Goal: Task Accomplishment & Management: Complete application form

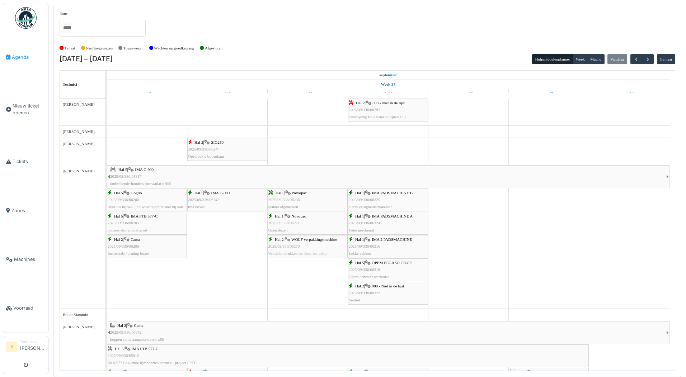
click at [22, 56] on span "Agenda" at bounding box center [29, 57] width 34 height 7
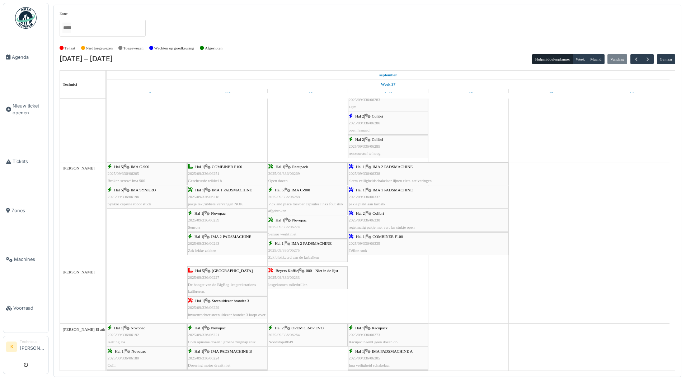
click at [384, 219] on div "Hal 2 | Colibri 2025/09/336/06330 regelmatig pakje met vert las stukje open" at bounding box center [428, 220] width 159 height 21
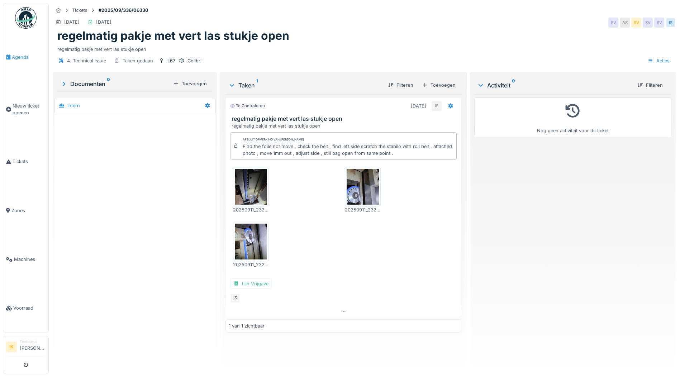
click at [24, 56] on span "Agenda" at bounding box center [29, 57] width 34 height 7
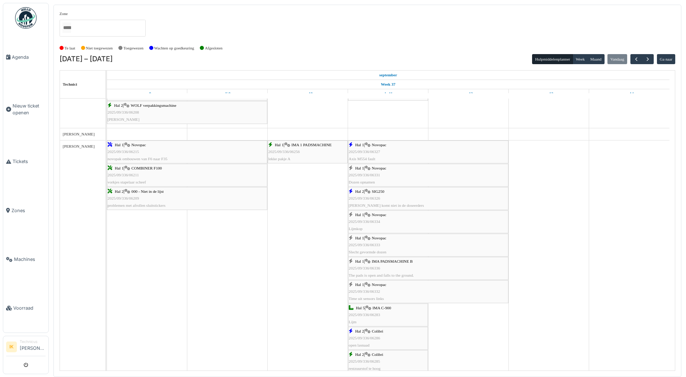
click at [375, 176] on span "2025/09/336/06331" at bounding box center [365, 175] width 32 height 4
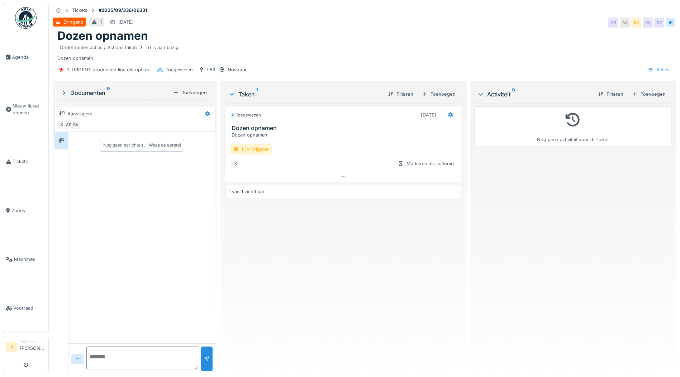
click at [238, 148] on div "Lijn Vrijgave" at bounding box center [251, 149] width 42 height 10
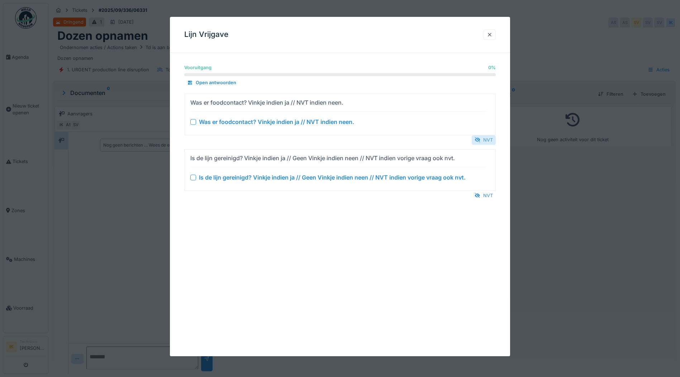
click at [481, 137] on div at bounding box center [478, 140] width 6 height 7
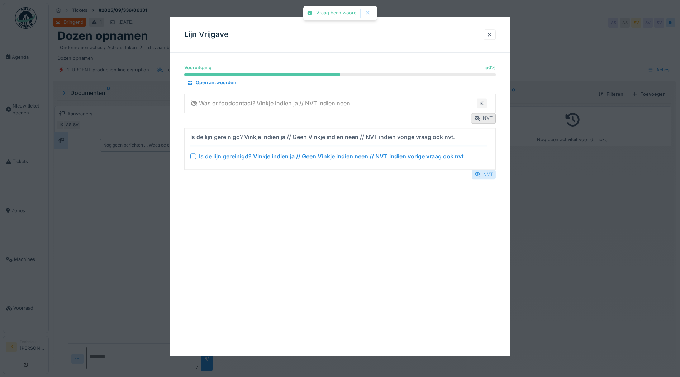
click at [489, 175] on div "NVT" at bounding box center [484, 175] width 24 height 10
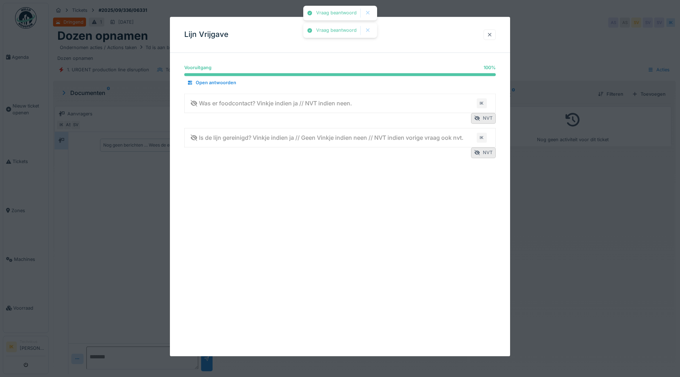
click at [492, 36] on div at bounding box center [490, 34] width 6 height 7
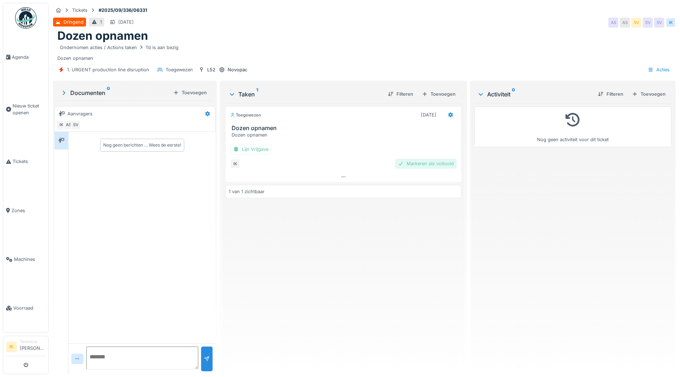
click at [441, 164] on div "Markeren als voltooid" at bounding box center [426, 164] width 62 height 10
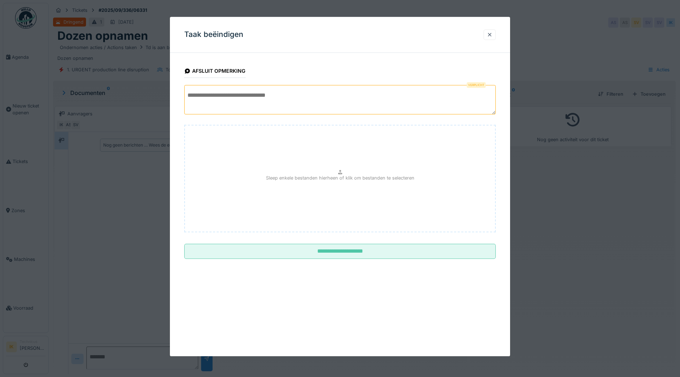
click at [213, 99] on textarea at bounding box center [340, 99] width 312 height 29
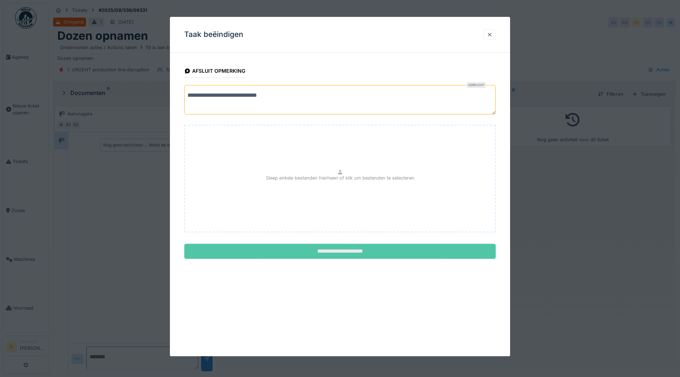
type textarea "**********"
click at [335, 250] on input "**********" at bounding box center [340, 251] width 312 height 15
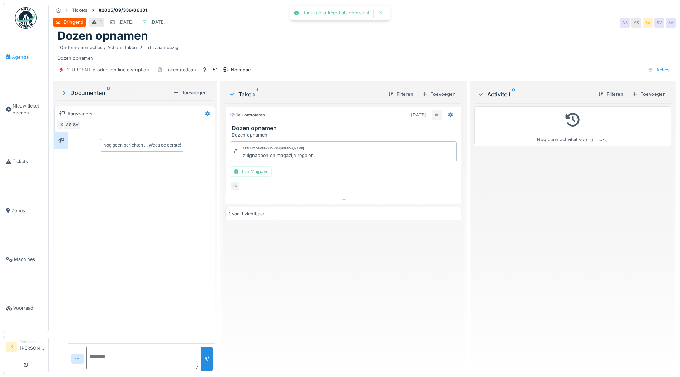
click at [17, 56] on span "Agenda" at bounding box center [29, 57] width 34 height 7
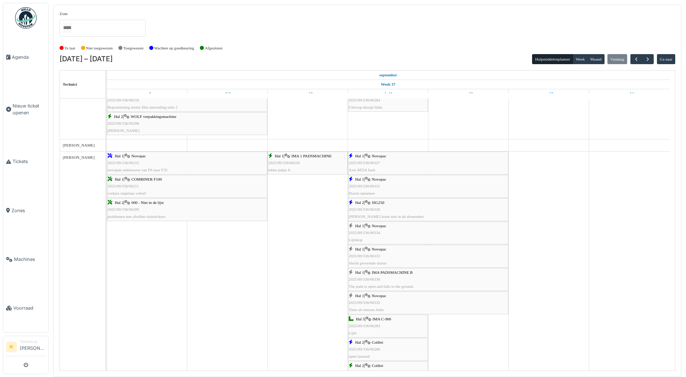
scroll to position [574, 0]
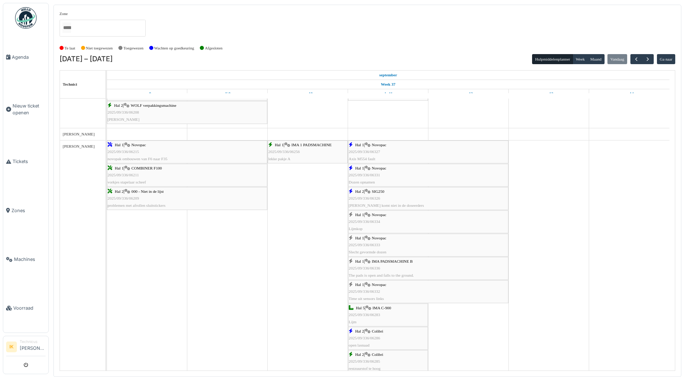
click at [367, 221] on span "2025/09/336/06334" at bounding box center [365, 221] width 32 height 4
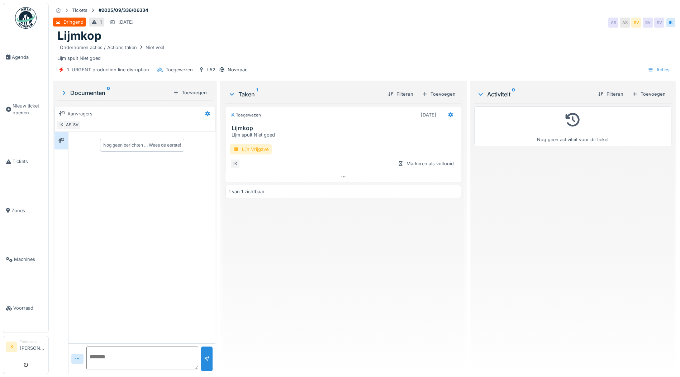
click at [256, 150] on div "Lijn Vrijgave" at bounding box center [251, 149] width 42 height 10
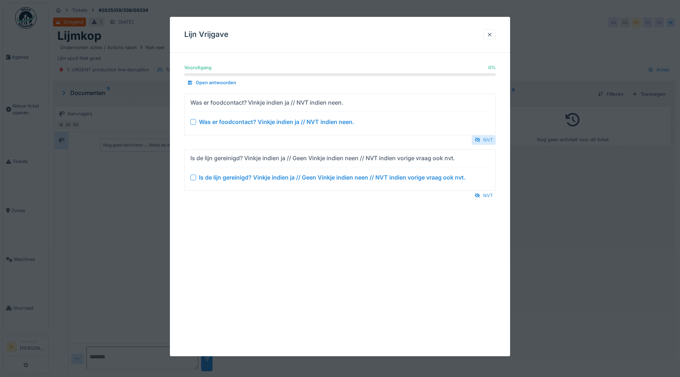
click at [487, 138] on div "NVT" at bounding box center [484, 140] width 24 height 10
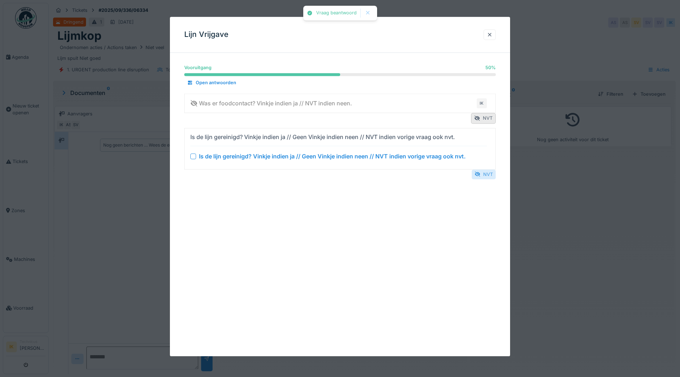
click at [489, 174] on div "NVT" at bounding box center [484, 175] width 24 height 10
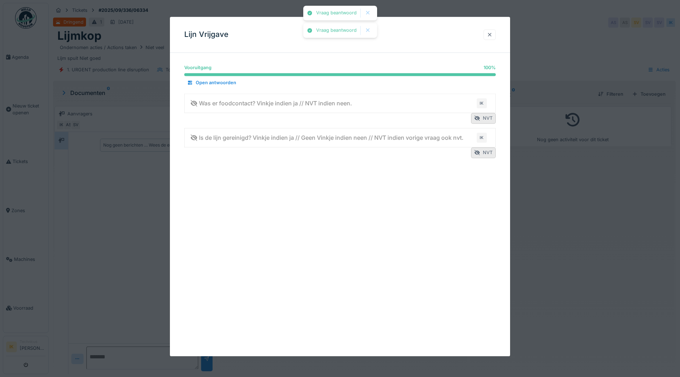
click at [493, 32] on div at bounding box center [490, 34] width 6 height 7
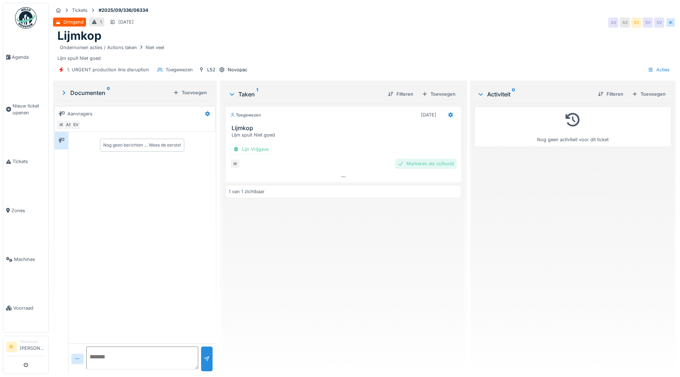
click at [408, 161] on div "Markeren als voltooid" at bounding box center [426, 164] width 62 height 10
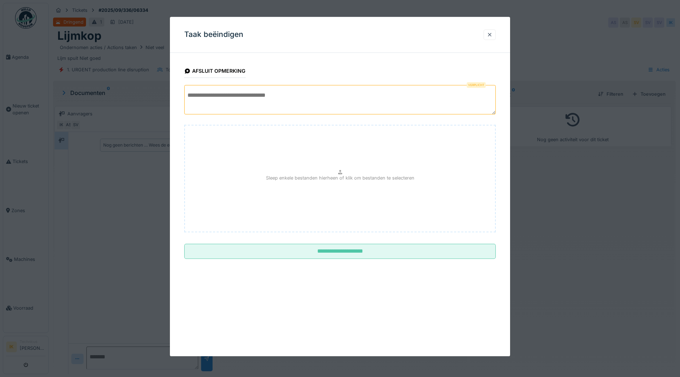
click at [194, 93] on textarea at bounding box center [340, 99] width 312 height 29
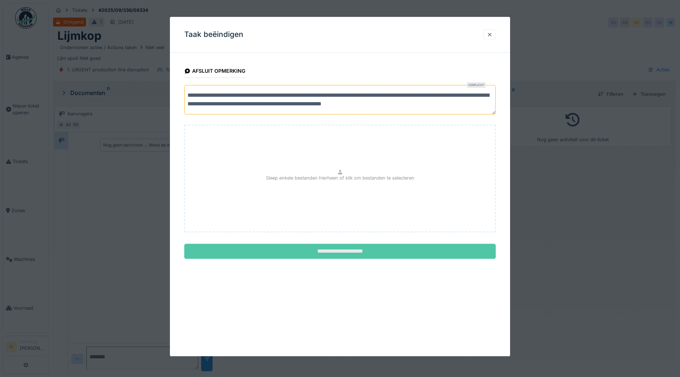
type textarea "**********"
click at [341, 251] on input "**********" at bounding box center [340, 251] width 312 height 15
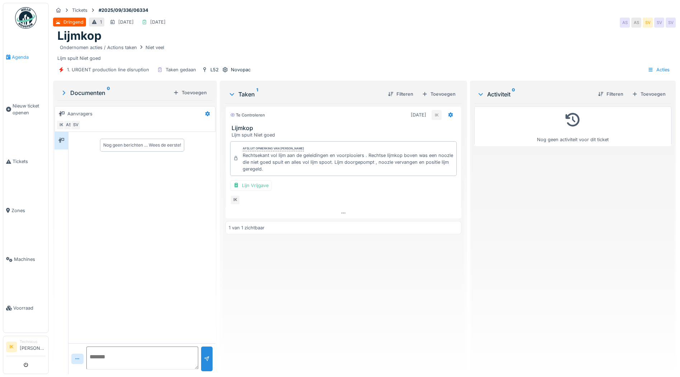
click at [24, 56] on span "Agenda" at bounding box center [29, 57] width 34 height 7
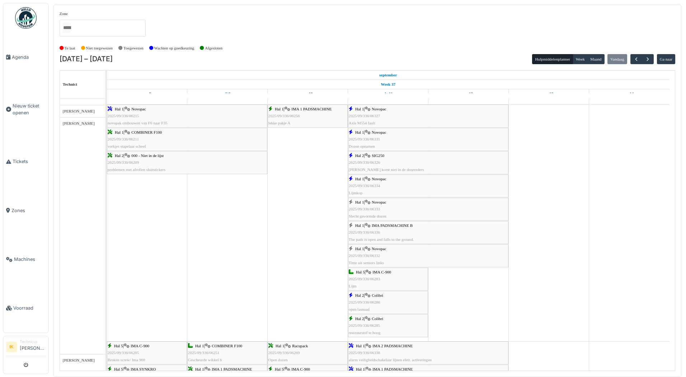
scroll to position [610, 0]
click at [372, 255] on span "2025/09/336/06332" at bounding box center [365, 256] width 32 height 4
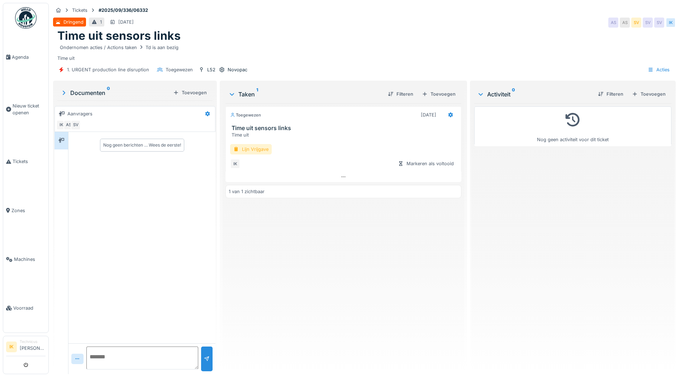
click at [252, 149] on div "Lijn Vrijgave" at bounding box center [251, 149] width 42 height 10
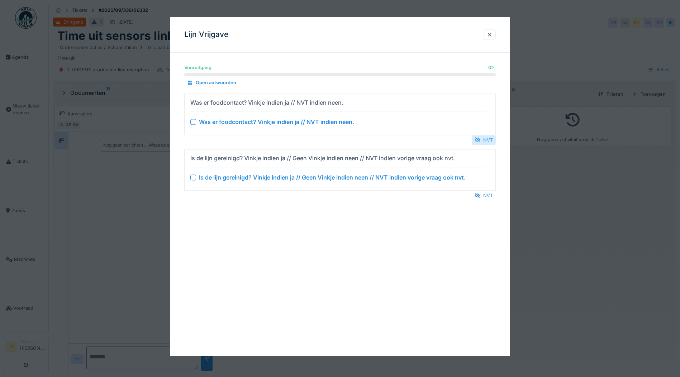
click at [486, 139] on div "NVT" at bounding box center [484, 140] width 24 height 10
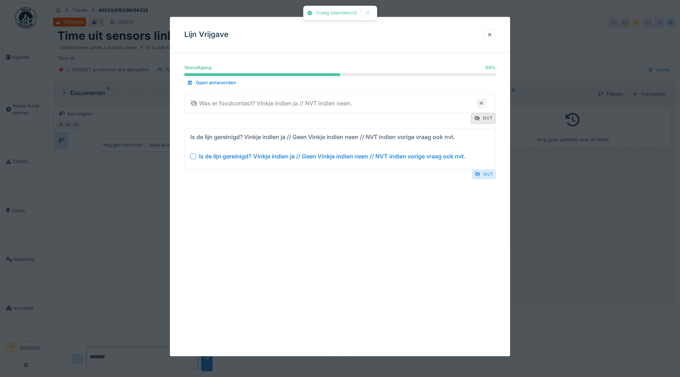
click at [481, 175] on div at bounding box center [478, 174] width 6 height 7
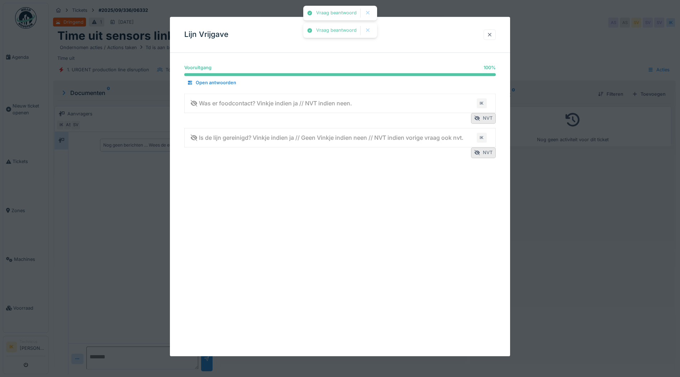
click at [493, 34] on div at bounding box center [490, 34] width 6 height 7
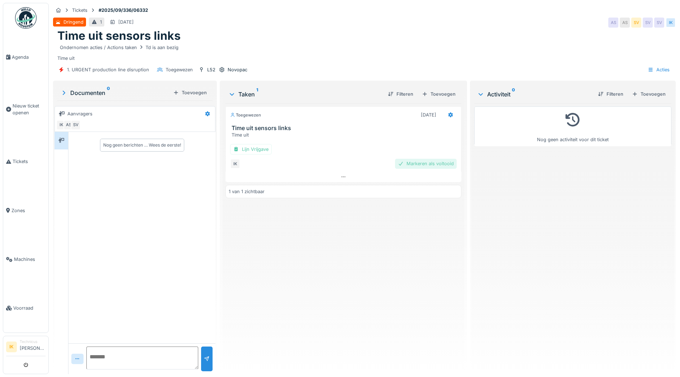
click at [413, 162] on div "Markeren als voltooid" at bounding box center [426, 164] width 62 height 10
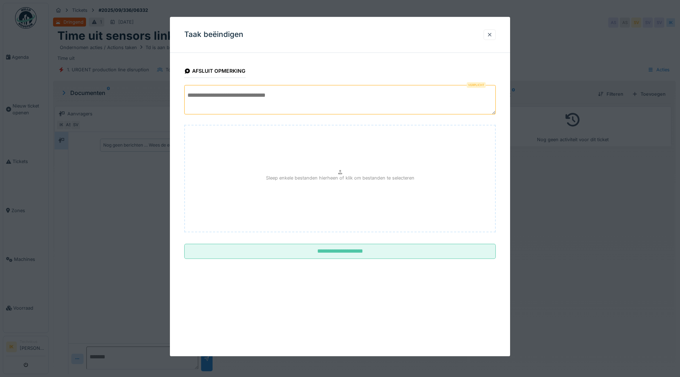
click at [225, 95] on textarea at bounding box center [340, 99] width 312 height 29
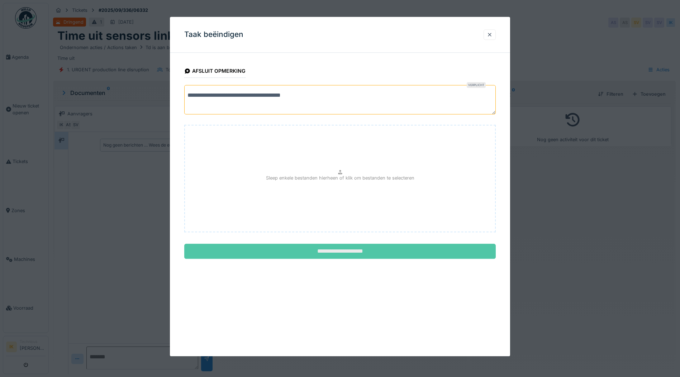
type textarea "**********"
click at [337, 251] on input "**********" at bounding box center [340, 251] width 312 height 15
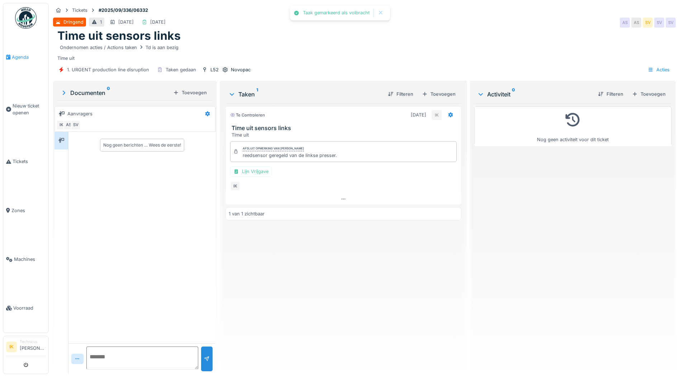
click at [22, 54] on span "Agenda" at bounding box center [29, 57] width 34 height 7
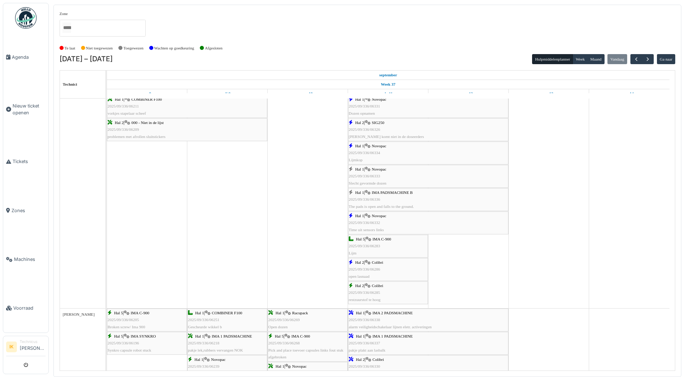
scroll to position [646, 0]
click at [383, 195] on div "Hal 1 | IMA PADSMACHINE B 2025/09/336/06336 The pads is open and falls to the g…" at bounding box center [428, 196] width 159 height 21
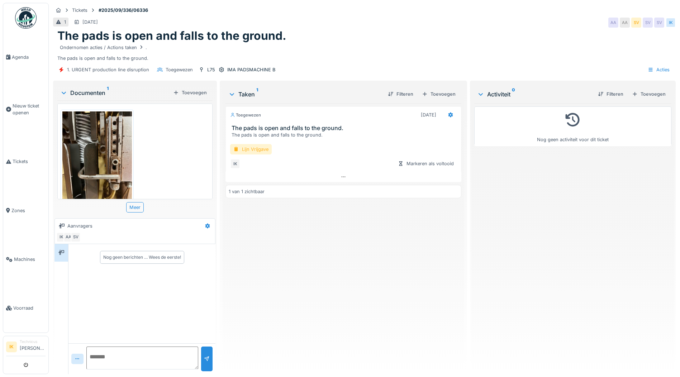
click at [254, 151] on div "Lijn Vrijgave" at bounding box center [251, 149] width 42 height 10
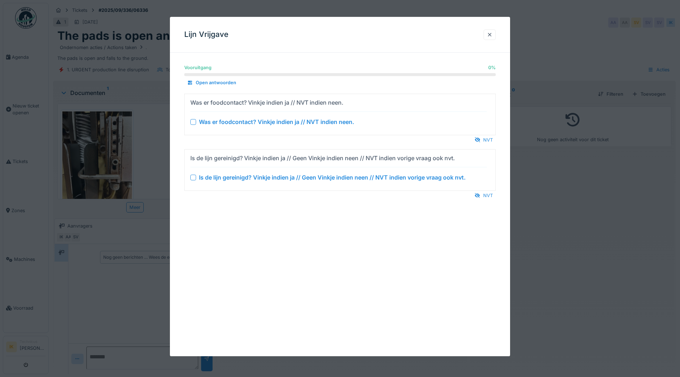
click at [192, 123] on div at bounding box center [193, 122] width 6 height 6
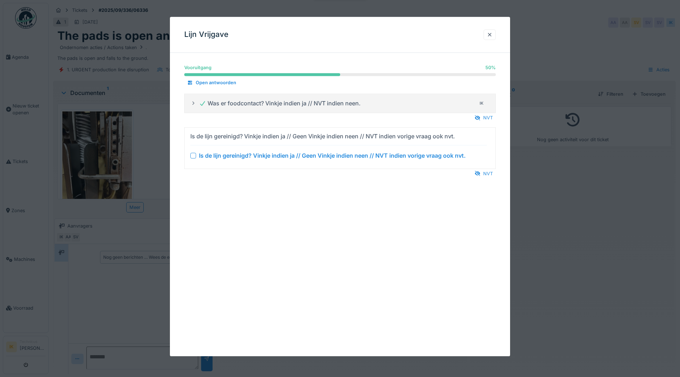
click at [192, 155] on div at bounding box center [193, 156] width 6 height 6
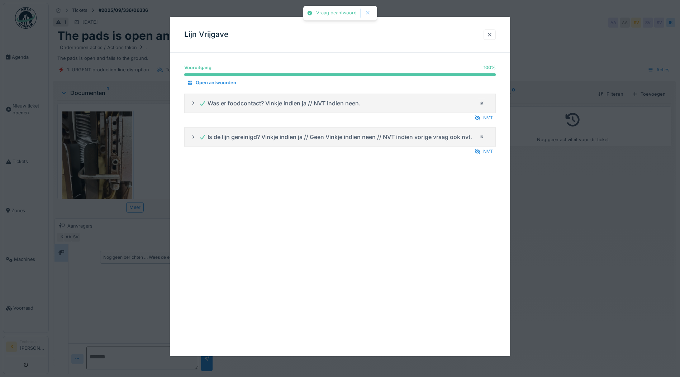
click at [491, 34] on div at bounding box center [490, 34] width 6 height 7
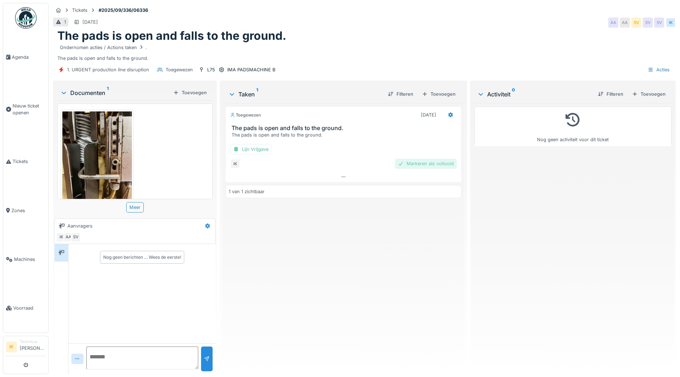
click at [411, 164] on div "Markeren als voltooid" at bounding box center [426, 164] width 62 height 10
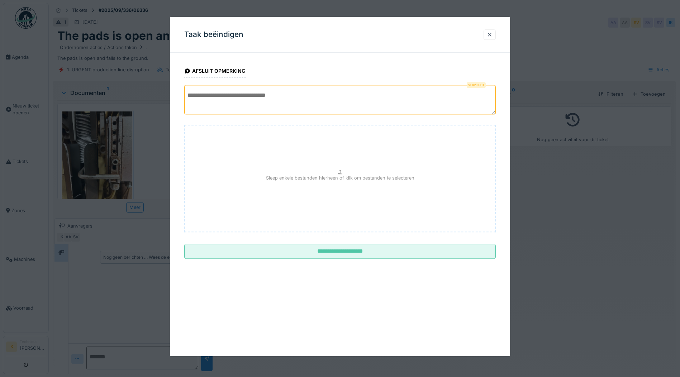
click at [205, 96] on textarea at bounding box center [340, 99] width 312 height 29
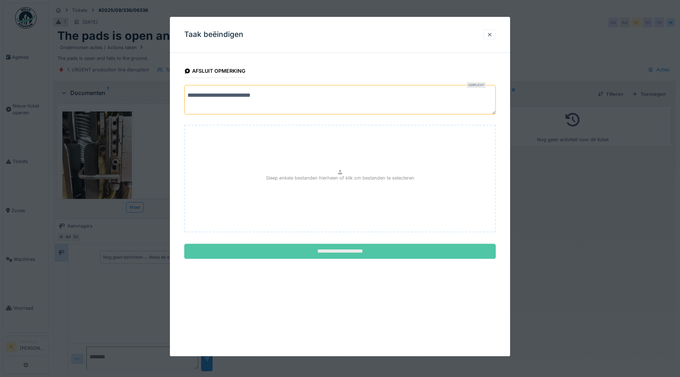
type textarea "**********"
click at [344, 255] on input "**********" at bounding box center [340, 251] width 312 height 15
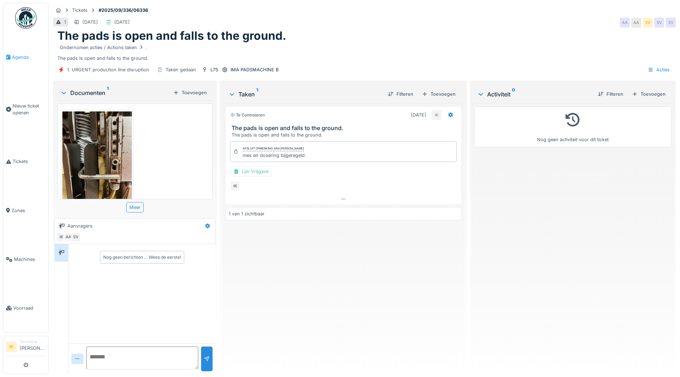
click at [24, 55] on span "Agenda" at bounding box center [29, 57] width 34 height 7
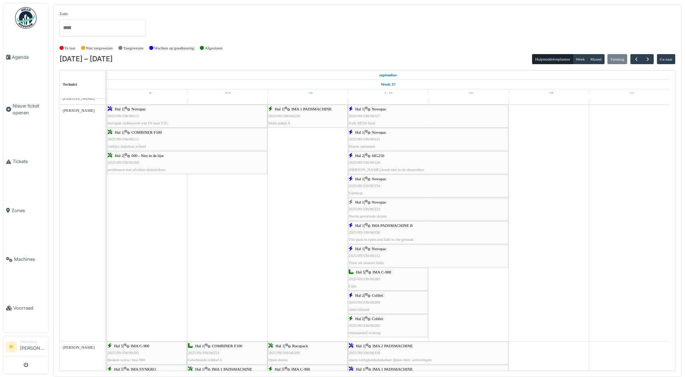
click at [398, 204] on div "Hal 1 | Novopac 2025/09/336/06333 Slecht gevormde dozen" at bounding box center [428, 209] width 159 height 21
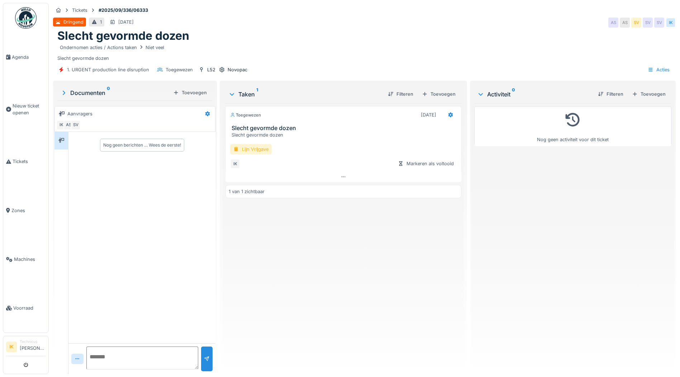
click at [248, 150] on div "Lijn Vrijgave" at bounding box center [251, 149] width 42 height 10
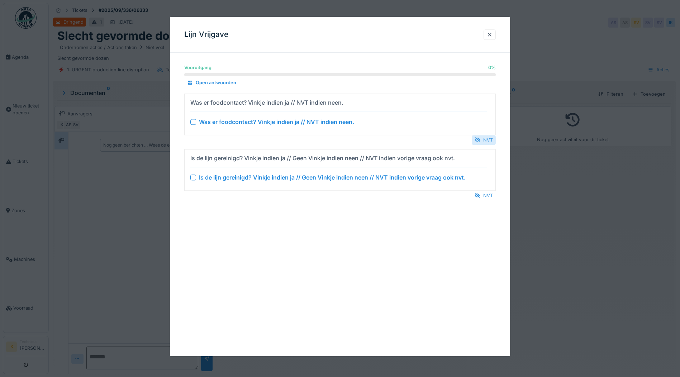
click at [481, 138] on div at bounding box center [478, 140] width 6 height 7
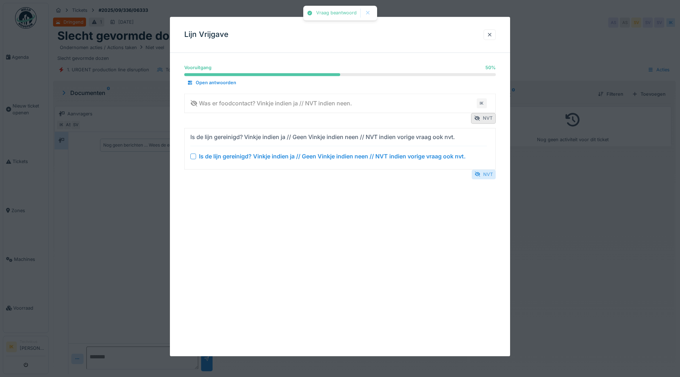
click at [488, 174] on div "NVT" at bounding box center [484, 175] width 24 height 10
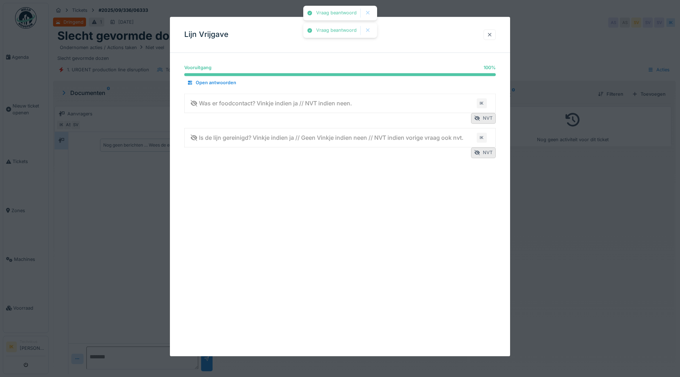
click at [491, 34] on div at bounding box center [490, 34] width 6 height 7
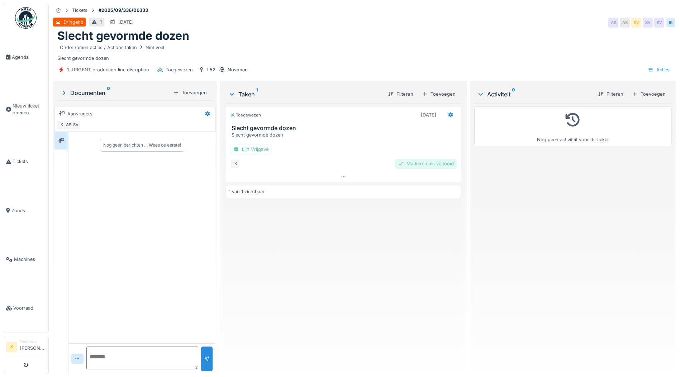
click at [416, 161] on div "Markeren als voltooid" at bounding box center [426, 164] width 62 height 10
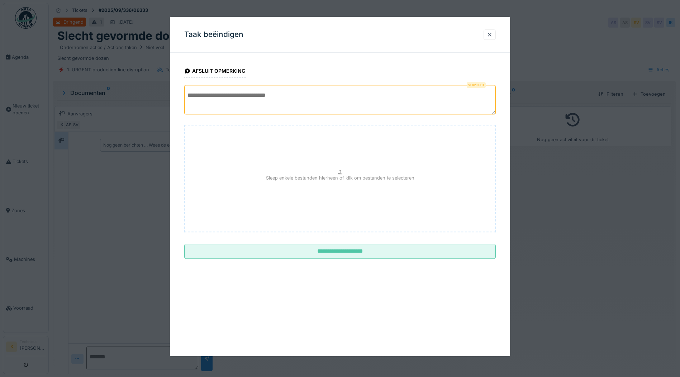
click at [245, 99] on textarea at bounding box center [340, 99] width 312 height 29
click at [214, 95] on textarea "**********" at bounding box center [340, 99] width 312 height 29
click at [233, 105] on textarea "**********" at bounding box center [340, 99] width 312 height 29
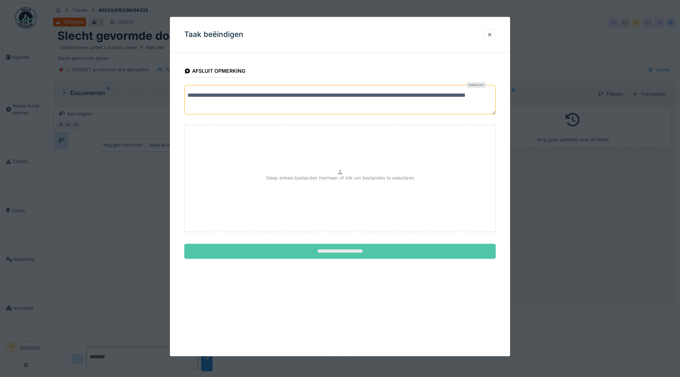
type textarea "**********"
click at [342, 252] on input "**********" at bounding box center [340, 251] width 312 height 15
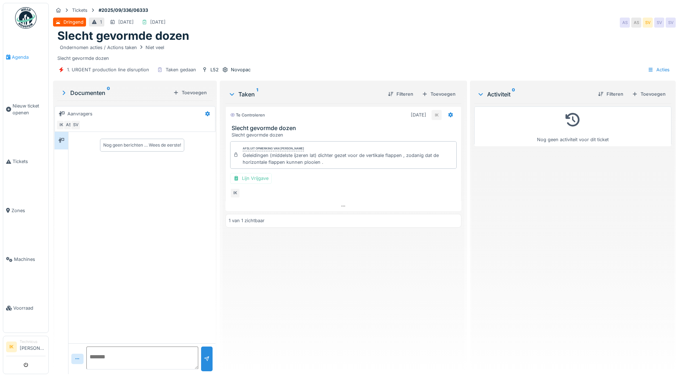
click at [20, 57] on span "Agenda" at bounding box center [29, 57] width 34 height 7
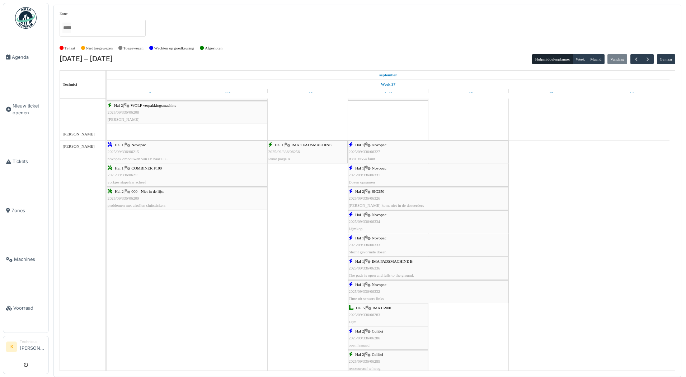
scroll to position [624, 0]
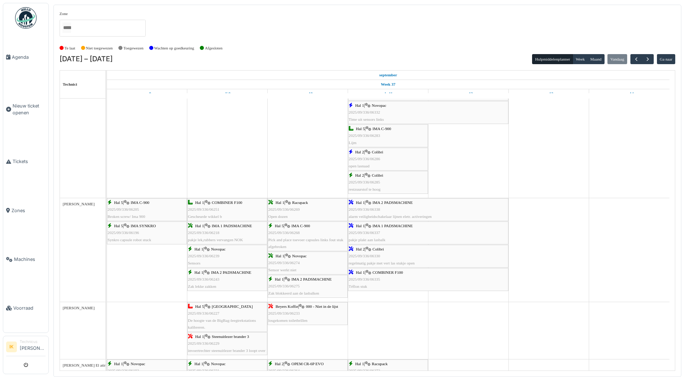
click at [374, 282] on div "Hal 1 | COMBINER F100 2025/09/336/06335 Téflon stuk" at bounding box center [428, 279] width 159 height 21
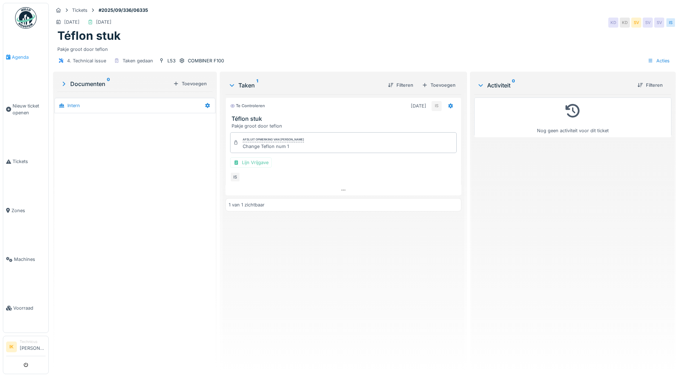
click at [23, 55] on span "Agenda" at bounding box center [29, 57] width 34 height 7
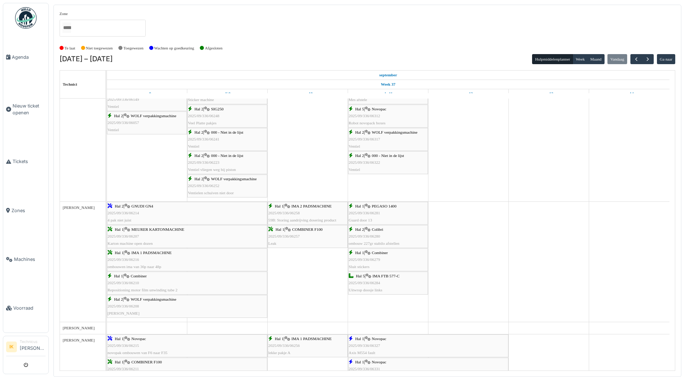
scroll to position [428, 0]
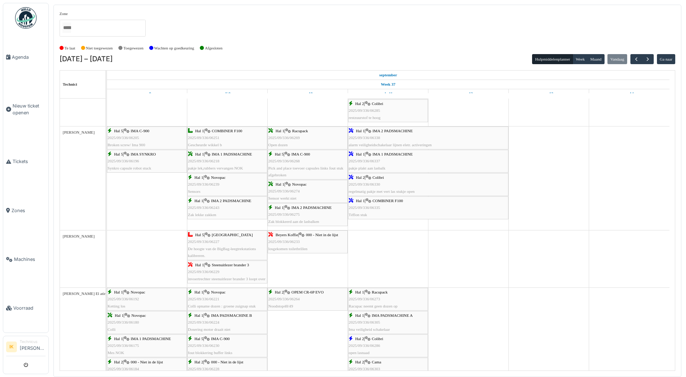
click at [377, 160] on span "2025/09/336/06337" at bounding box center [365, 161] width 32 height 4
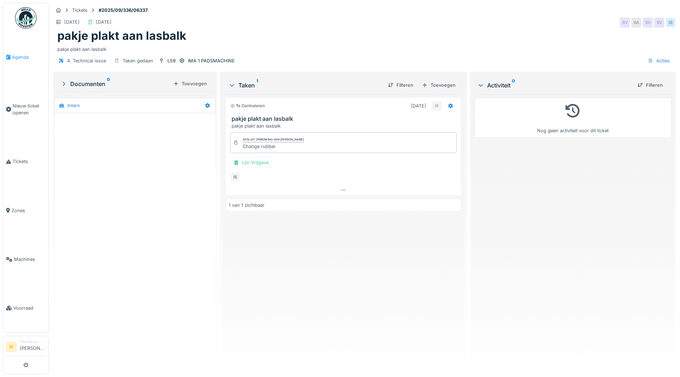
click at [15, 56] on span "Agenda" at bounding box center [29, 57] width 34 height 7
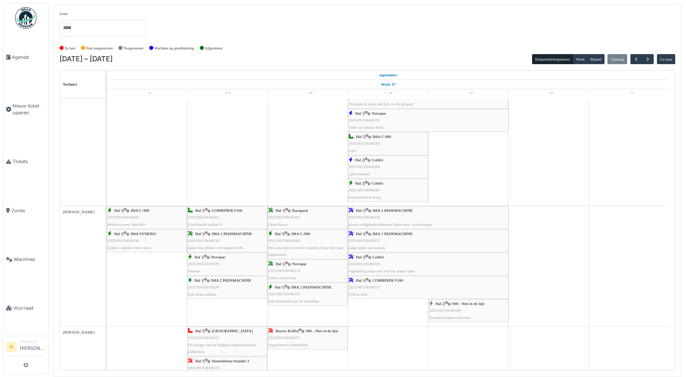
scroll to position [753, 0]
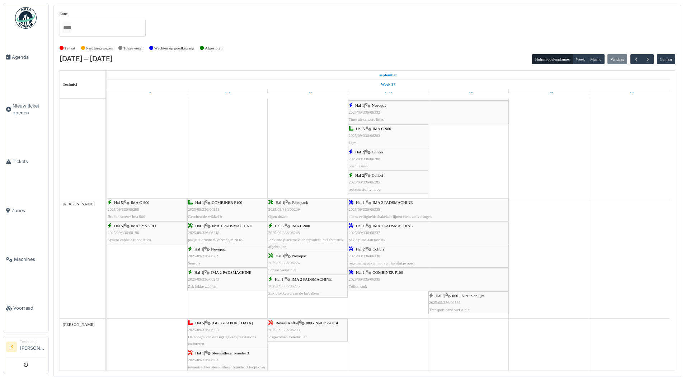
click at [407, 211] on div "Hal 1 | IMA 2 PADSMACHINE 2025/09/336/06338 alarm veiligheidschakelaar lijnen e…" at bounding box center [428, 209] width 159 height 21
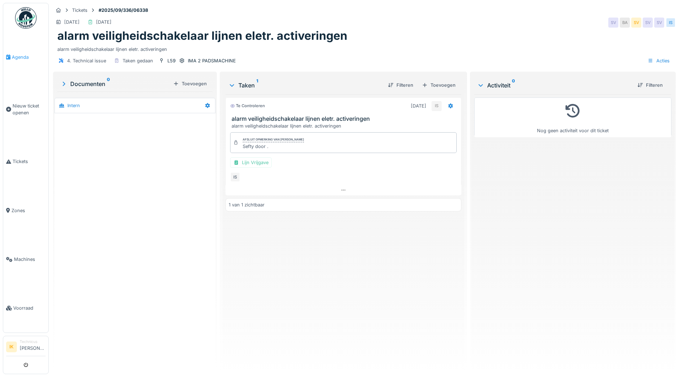
click at [20, 56] on span "Agenda" at bounding box center [29, 57] width 34 height 7
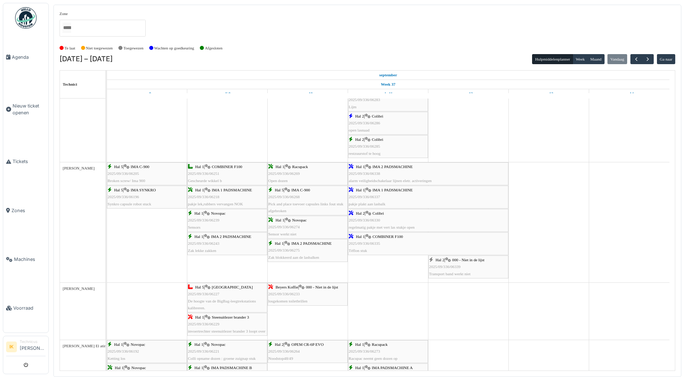
scroll to position [907, 0]
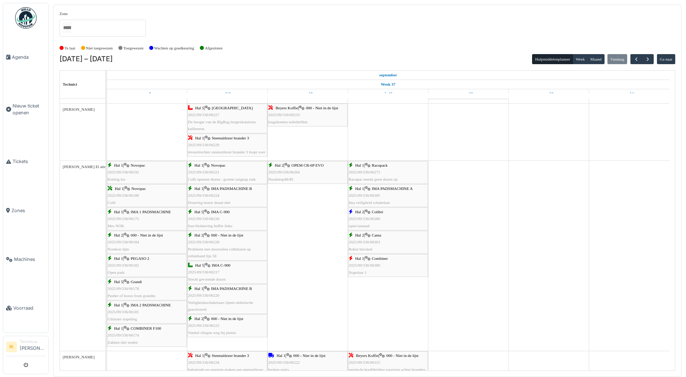
click at [392, 218] on div "Hal 2 | Colibri 2025/09/336/06286 open lasnaad" at bounding box center [388, 219] width 79 height 21
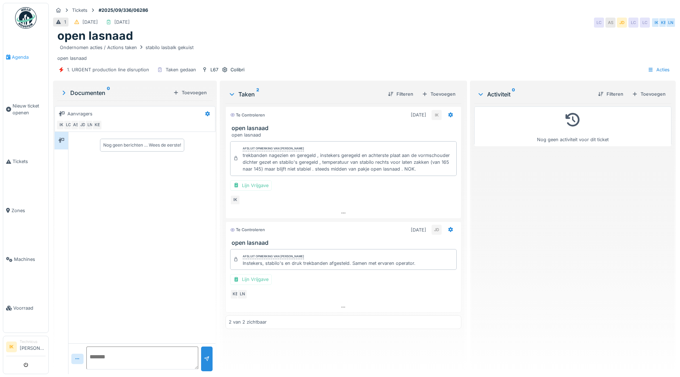
click at [19, 56] on span "Agenda" at bounding box center [29, 57] width 34 height 7
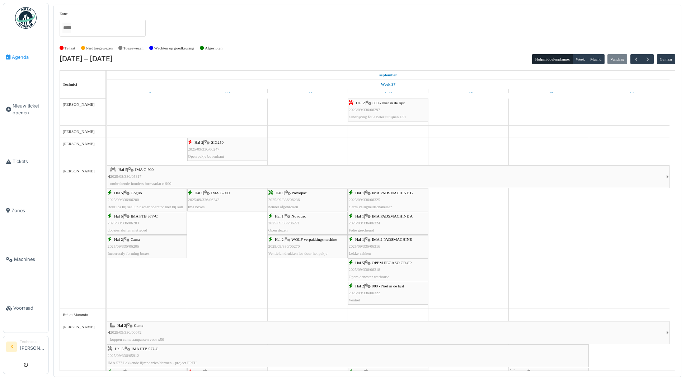
click at [20, 56] on span "Agenda" at bounding box center [29, 57] width 34 height 7
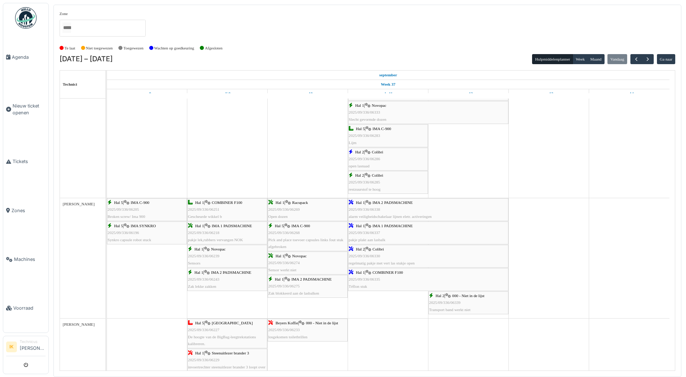
click at [449, 297] on icon at bounding box center [448, 296] width 6 height 5
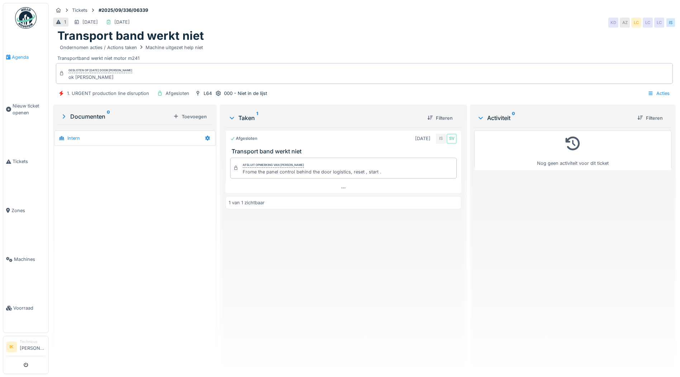
click at [21, 56] on span "Agenda" at bounding box center [29, 57] width 34 height 7
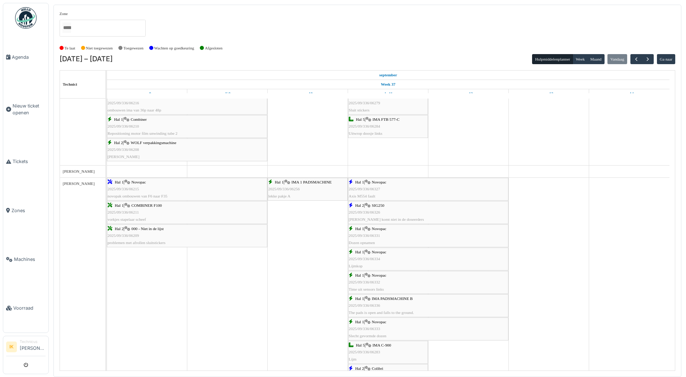
click at [419, 192] on div "Hal 1 | Novopac 2025/09/336/06327 Axis M554 fault" at bounding box center [428, 189] width 159 height 21
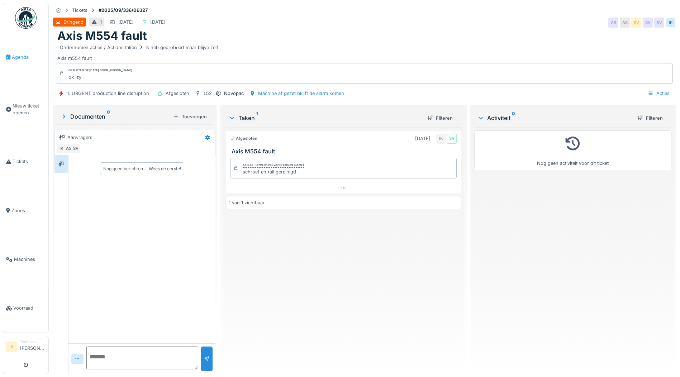
click at [23, 55] on span "Agenda" at bounding box center [29, 57] width 34 height 7
